Goal: Information Seeking & Learning: Learn about a topic

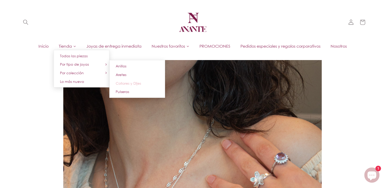
click at [132, 82] on span "Collares y Dijes" at bounding box center [128, 83] width 25 height 4
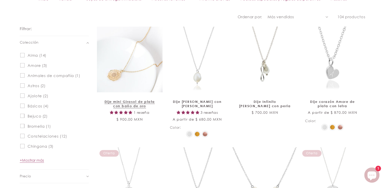
click at [145, 99] on link "Dije mini Girasol de plata con baño de oro" at bounding box center [129, 103] width 55 height 9
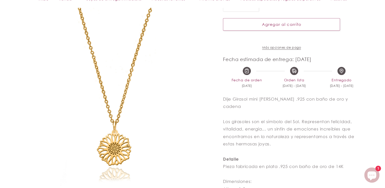
scroll to position [126, 0]
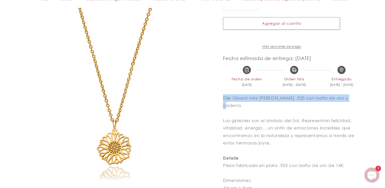
drag, startPoint x: 223, startPoint y: 101, endPoint x: 362, endPoint y: 106, distance: 139.1
click at [362, 106] on p "Dije Girasol mini de plata .925 con baño de oro y cadena Los girasoles son el s…" at bounding box center [294, 154] width 142 height 120
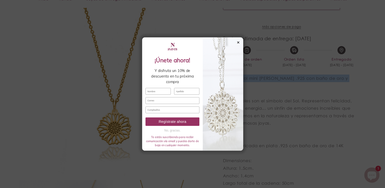
scroll to position [147, 0]
click at [261, 17] on div "✕" at bounding box center [261, 17] width 5 height 6
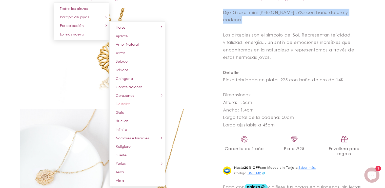
scroll to position [216, 0]
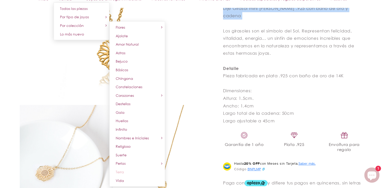
click at [126, 171] on link "Terra" at bounding box center [137, 172] width 56 height 9
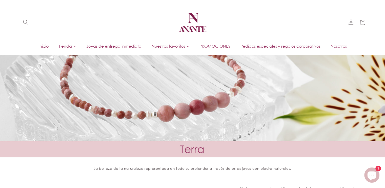
scroll to position [19, 0]
